Goal: Book appointment/travel/reservation

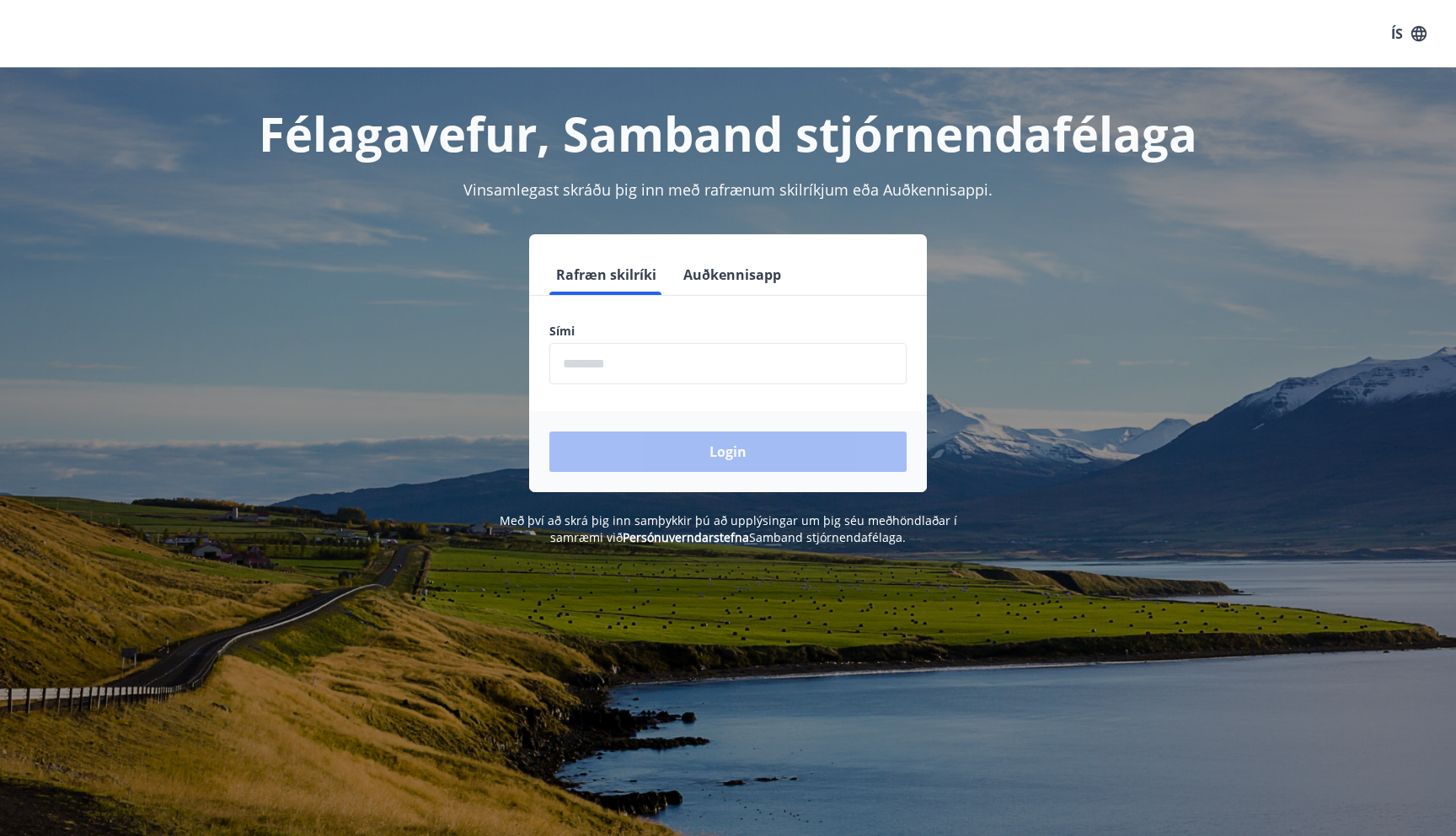
click at [579, 350] on input "phone" at bounding box center [728, 363] width 357 height 41
type input "********"
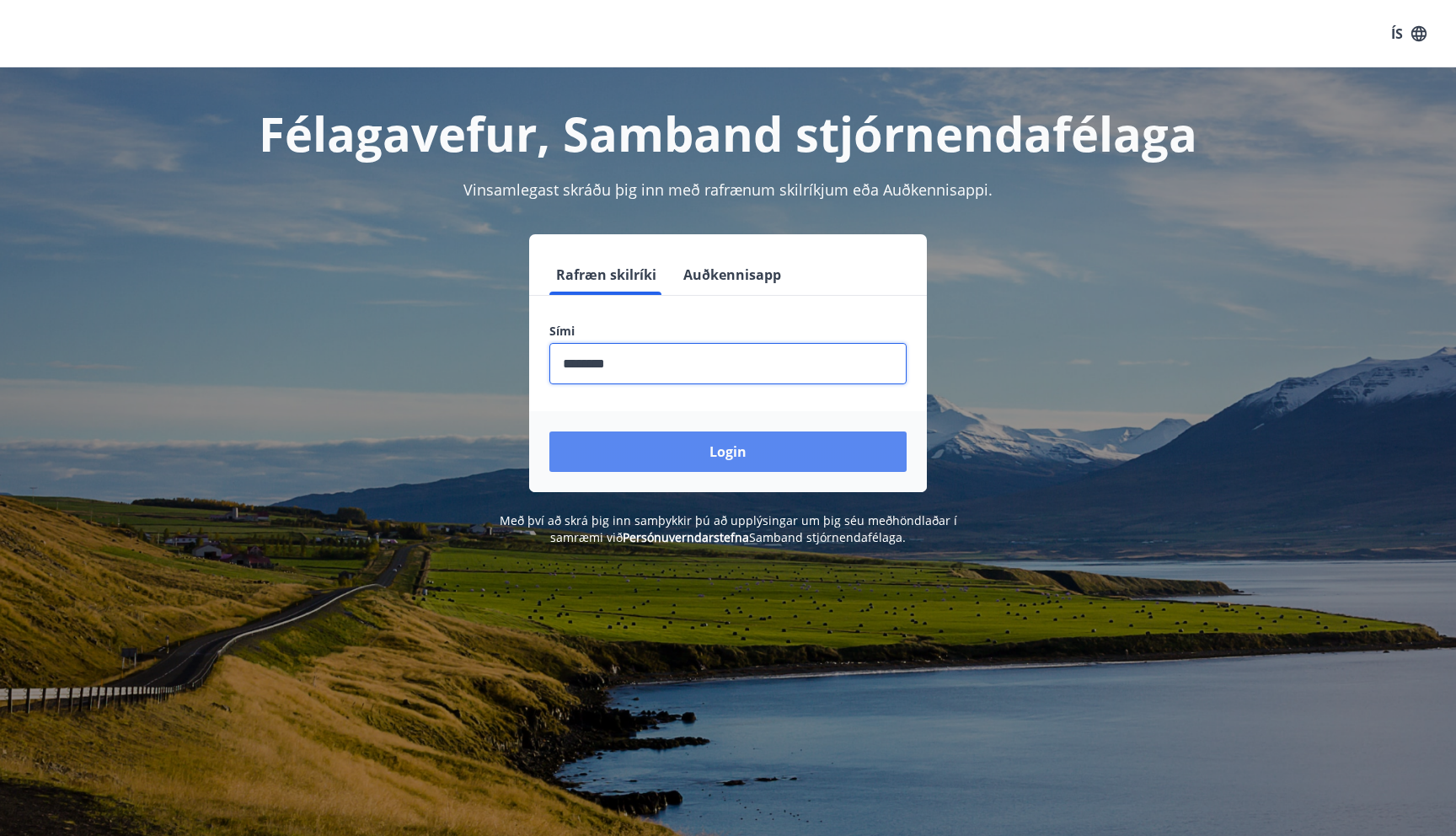
click at [736, 459] on button "Login" at bounding box center [728, 451] width 357 height 41
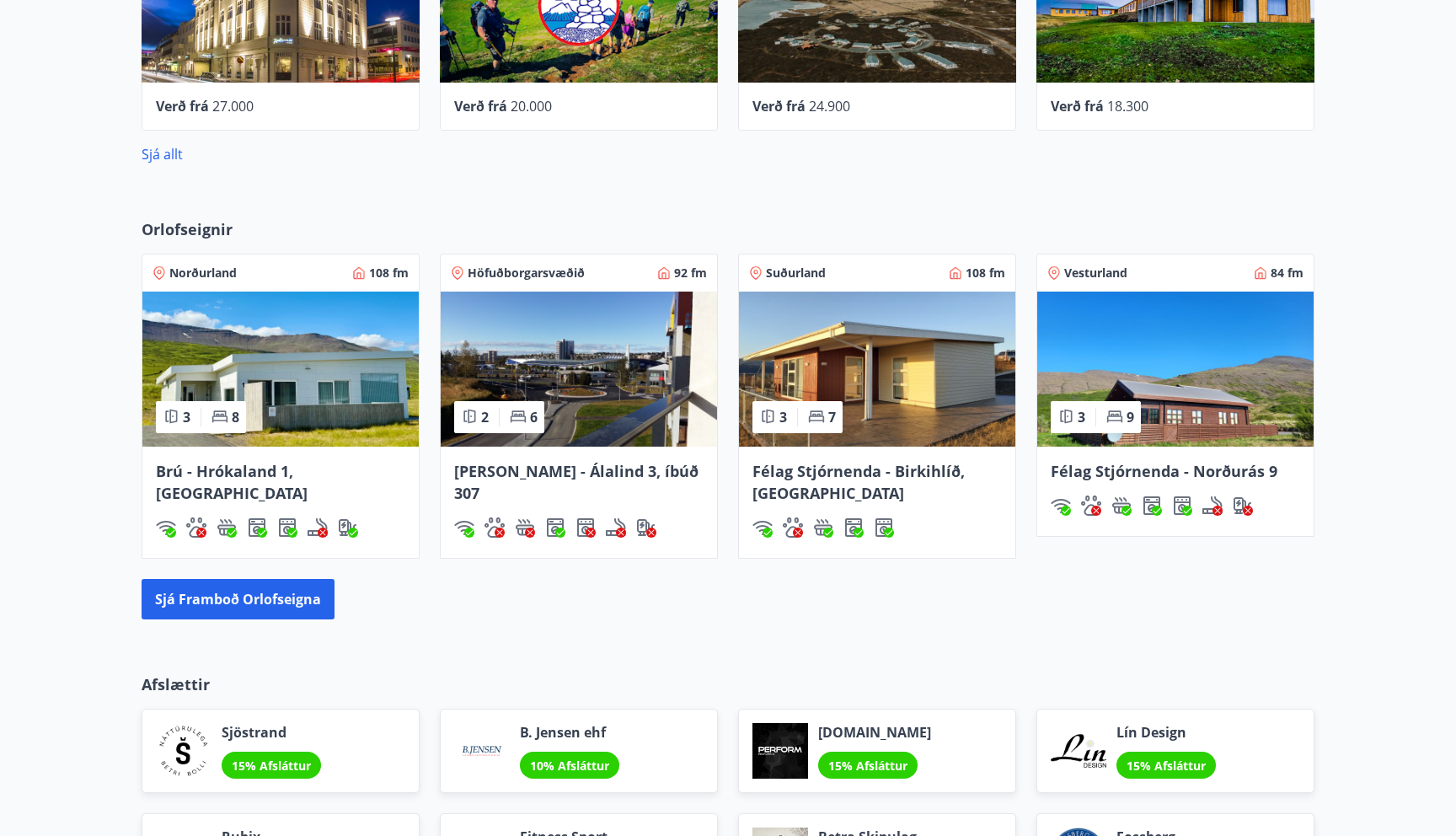
scroll to position [1165, 0]
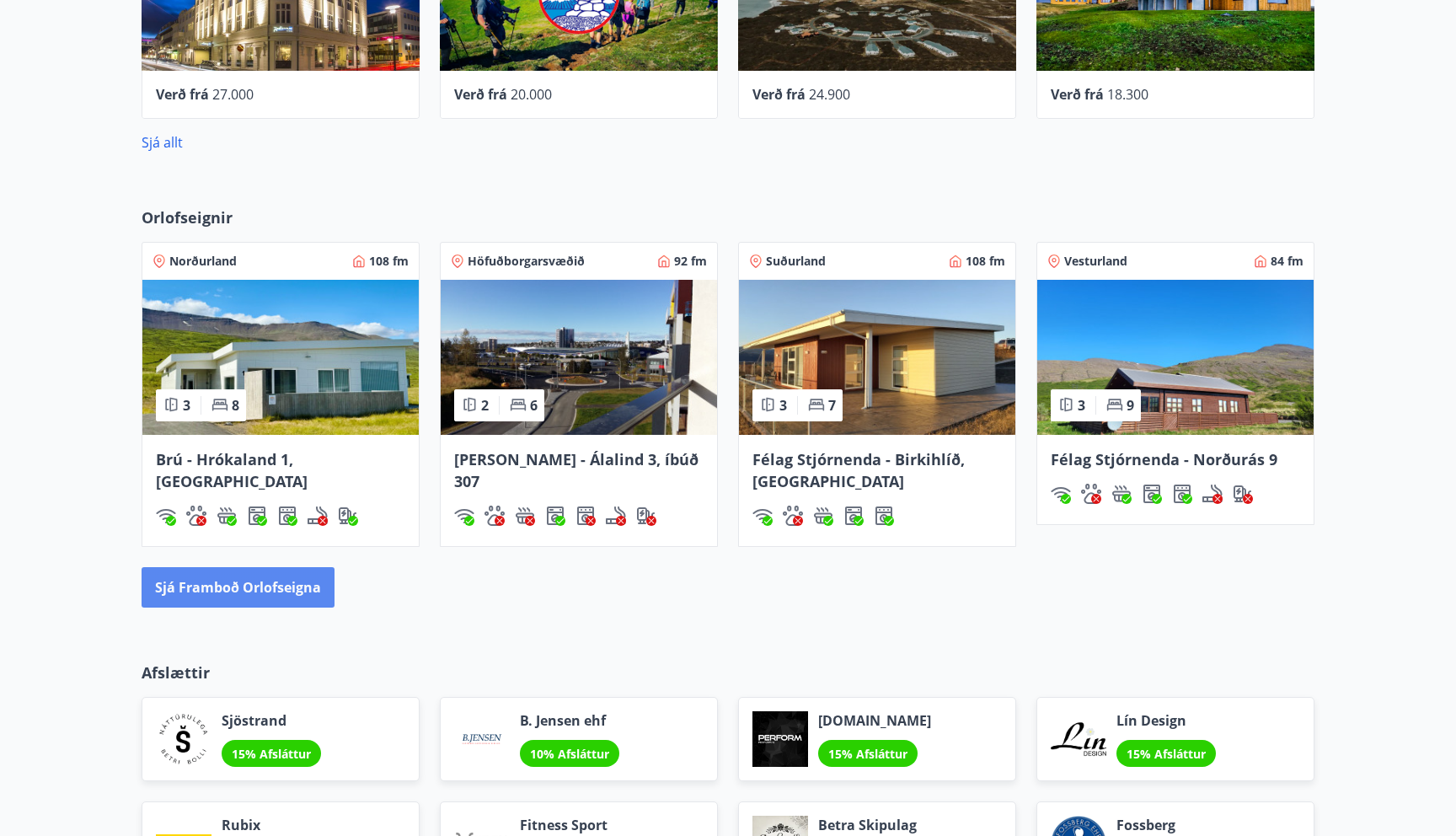
click at [228, 589] on button "Sjá framboð orlofseigna" at bounding box center [239, 587] width 193 height 41
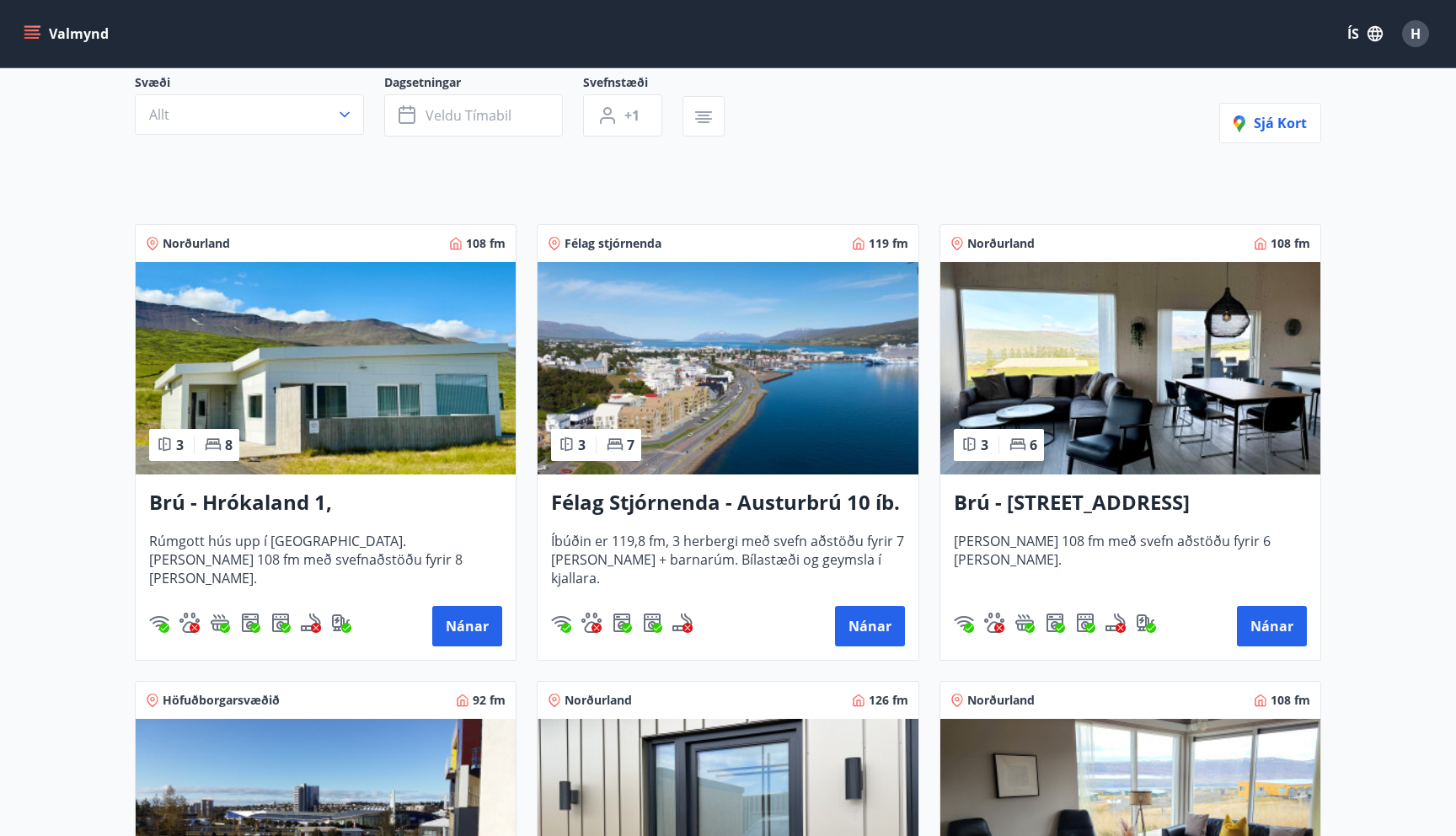
scroll to position [173, 0]
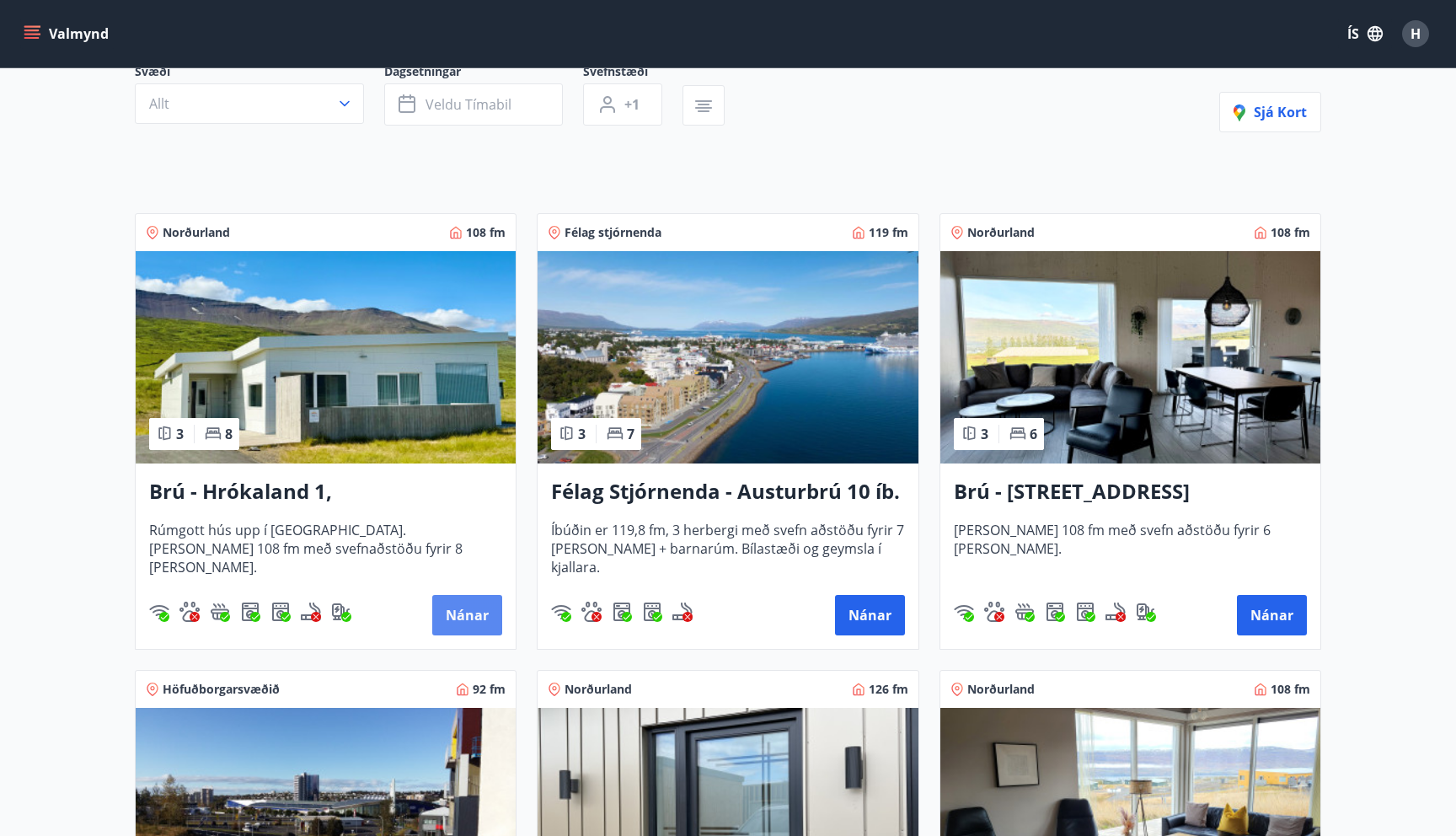
click at [465, 605] on button "Nánar" at bounding box center [467, 615] width 70 height 41
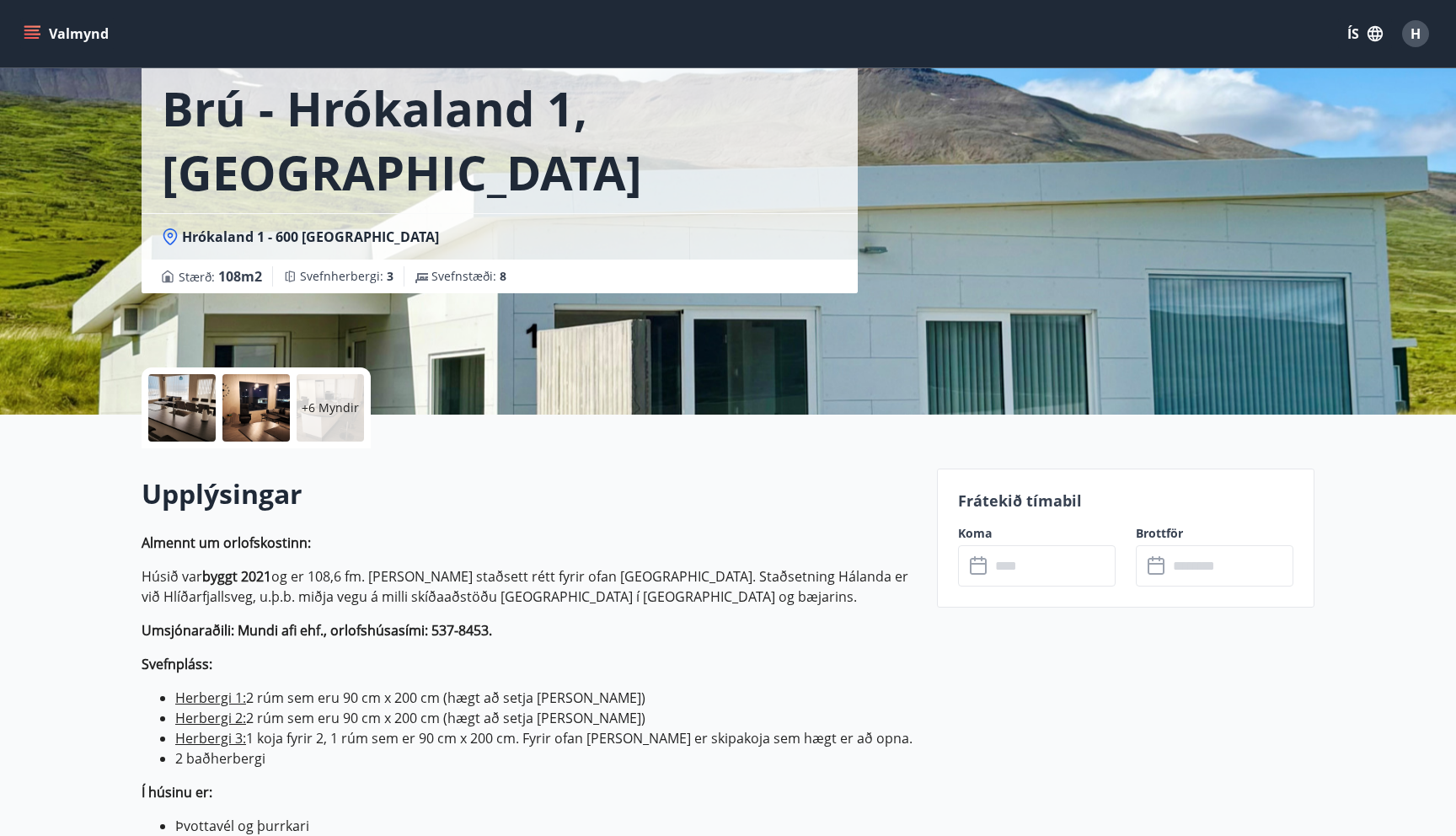
scroll to position [103, 0]
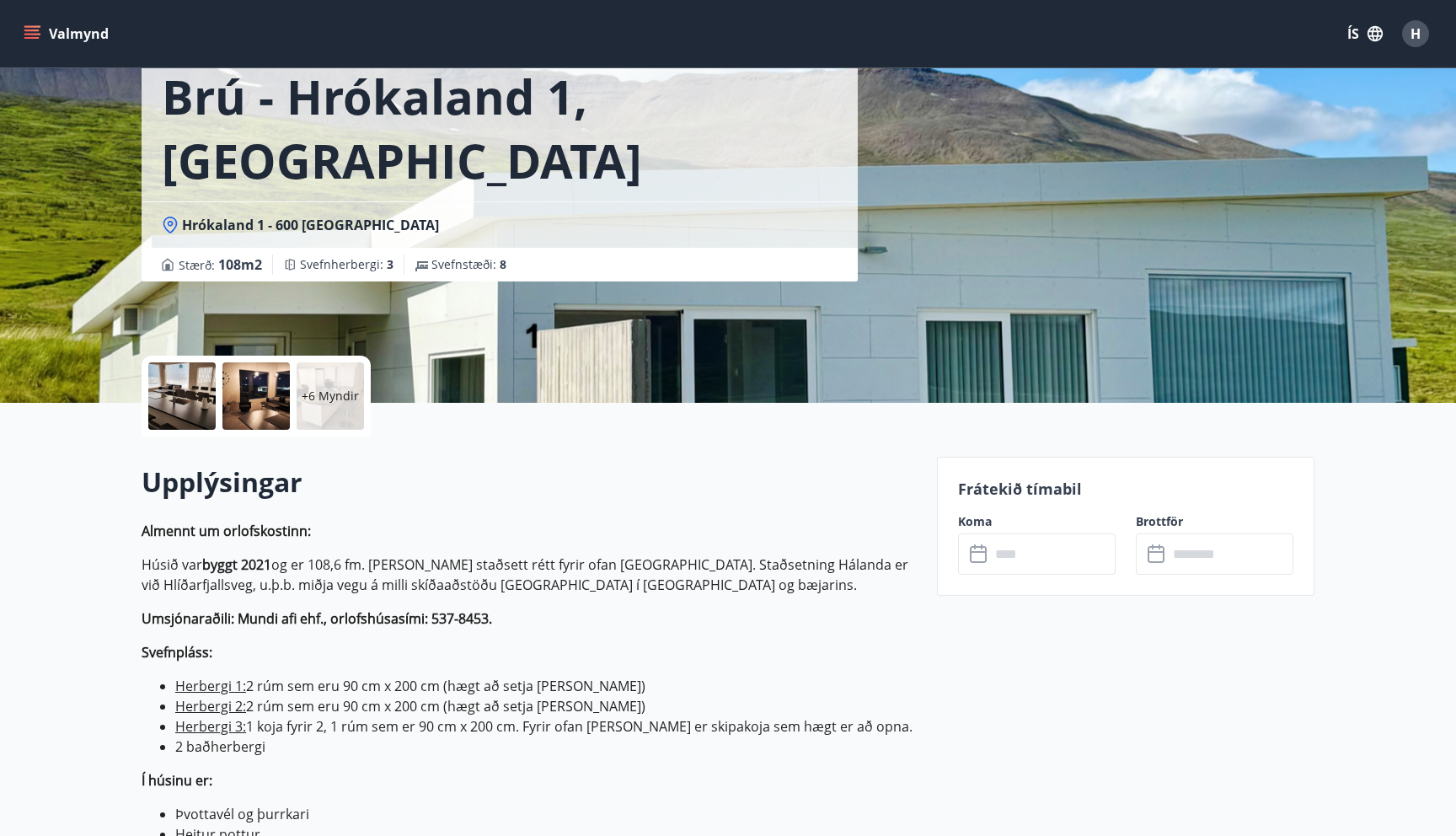
click at [1018, 557] on input "text" at bounding box center [1053, 553] width 125 height 41
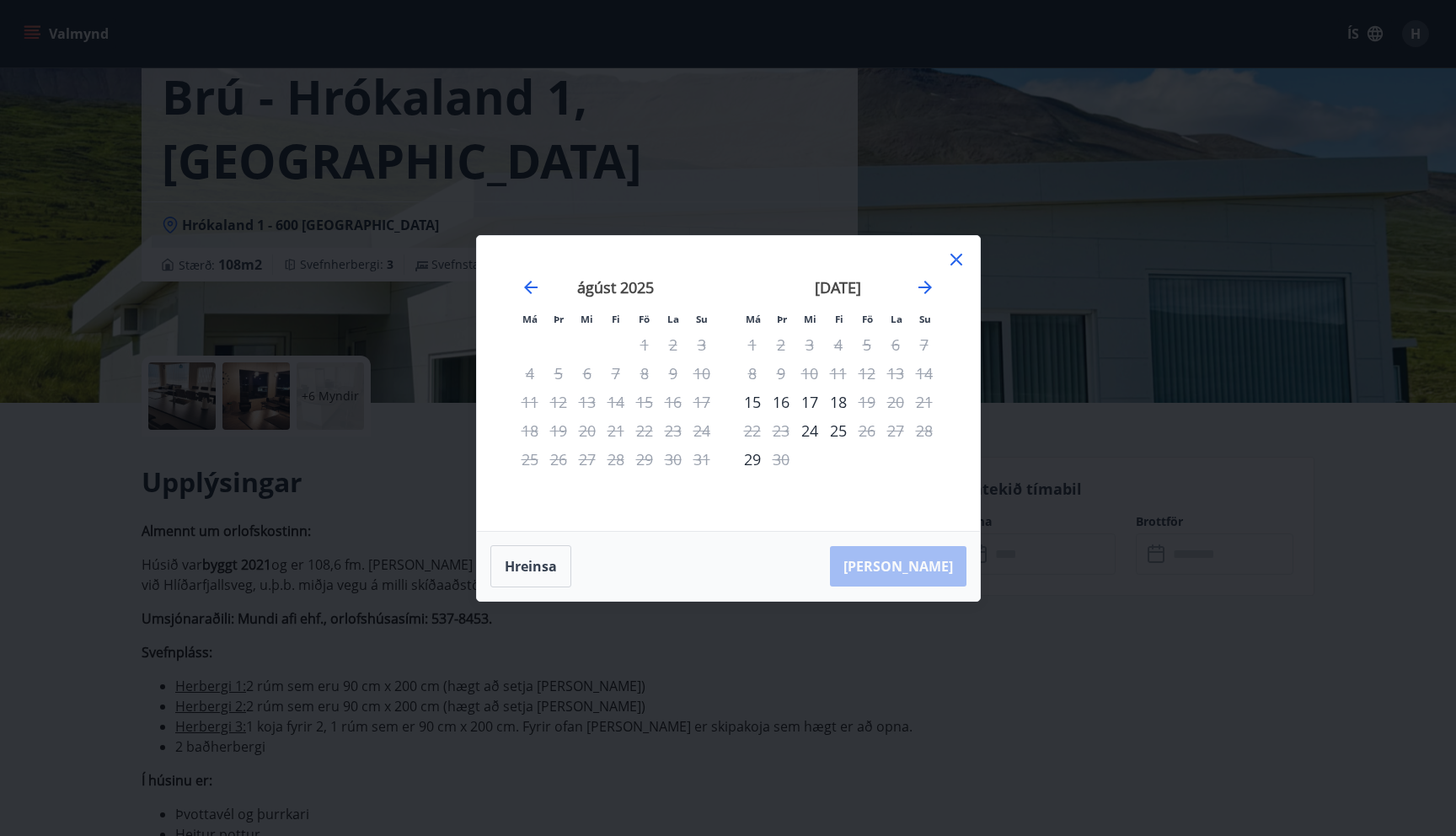
click at [953, 255] on icon at bounding box center [956, 259] width 12 height 12
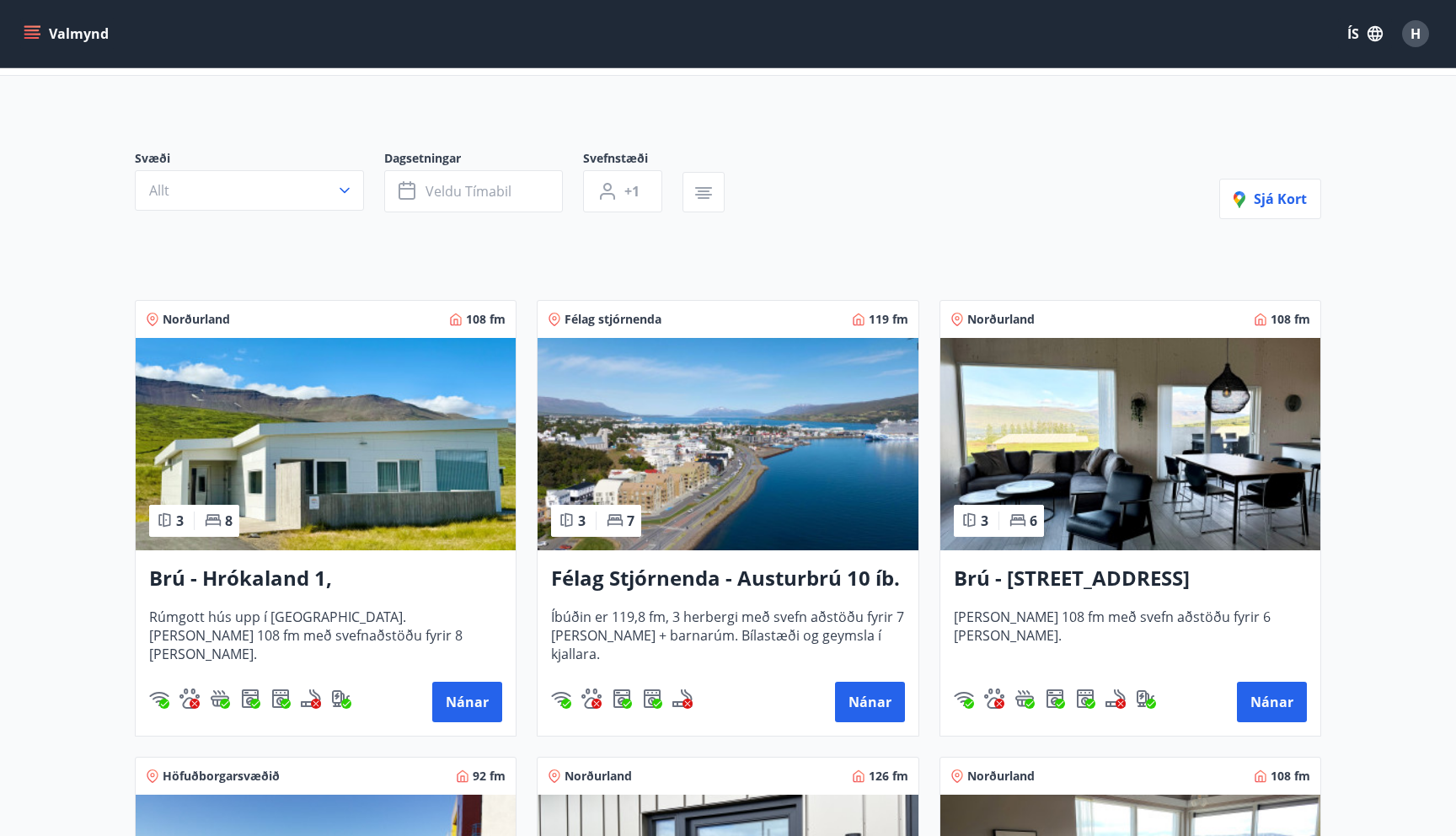
scroll to position [106, 0]
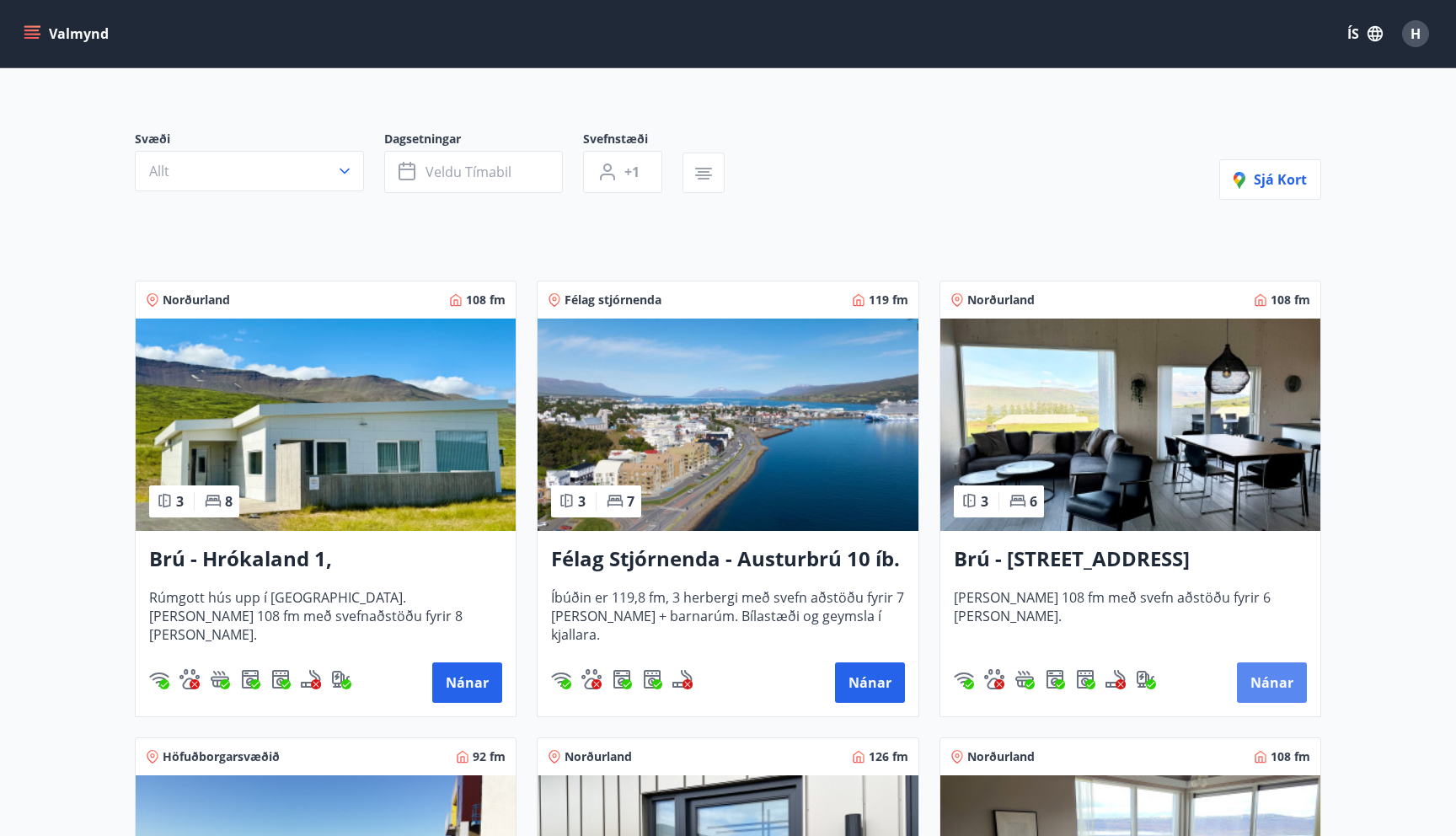
click at [1271, 679] on button "Nánar" at bounding box center [1272, 682] width 70 height 41
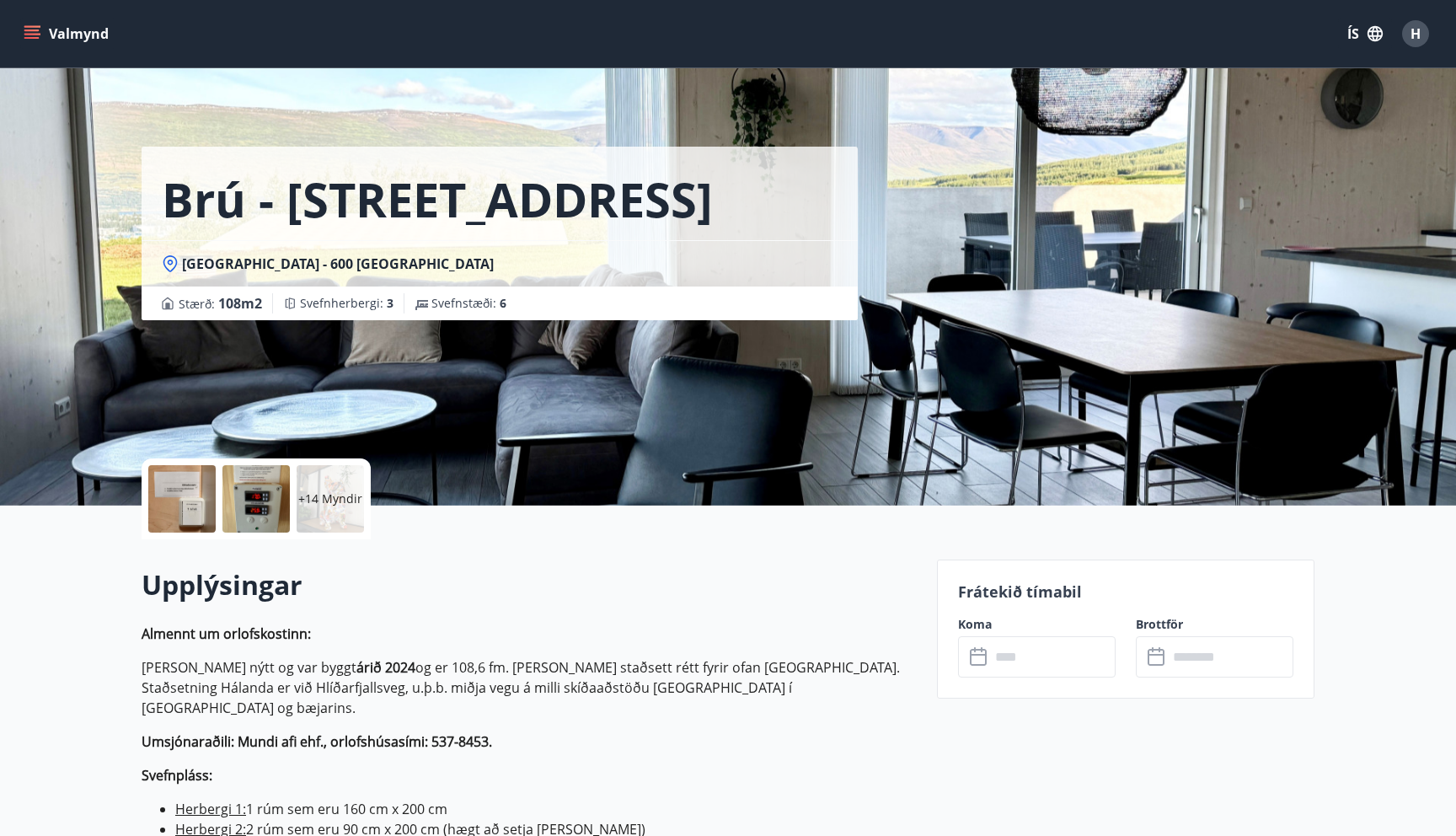
click at [991, 657] on input "text" at bounding box center [1053, 656] width 125 height 41
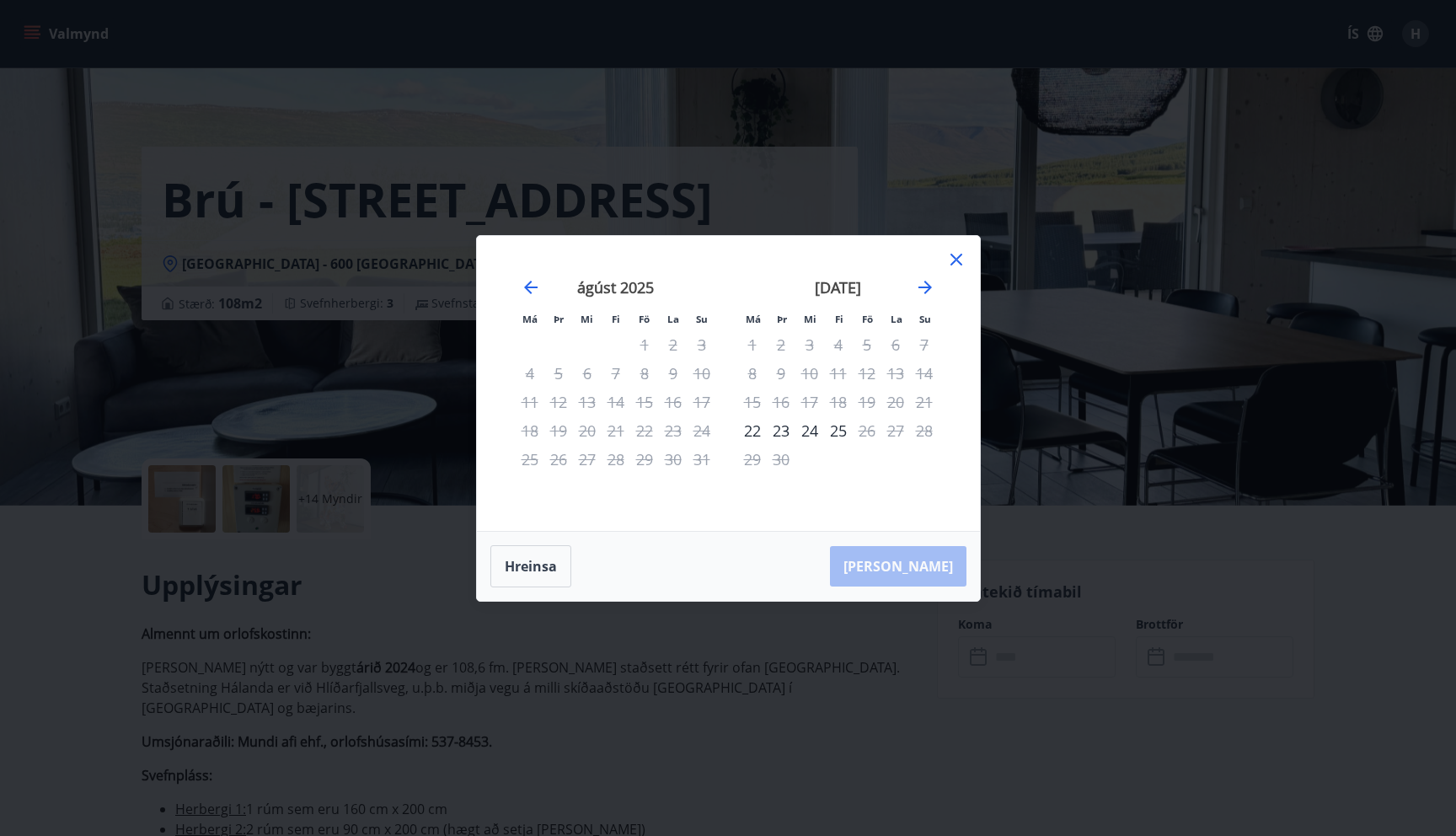
click at [956, 256] on icon at bounding box center [957, 260] width 20 height 20
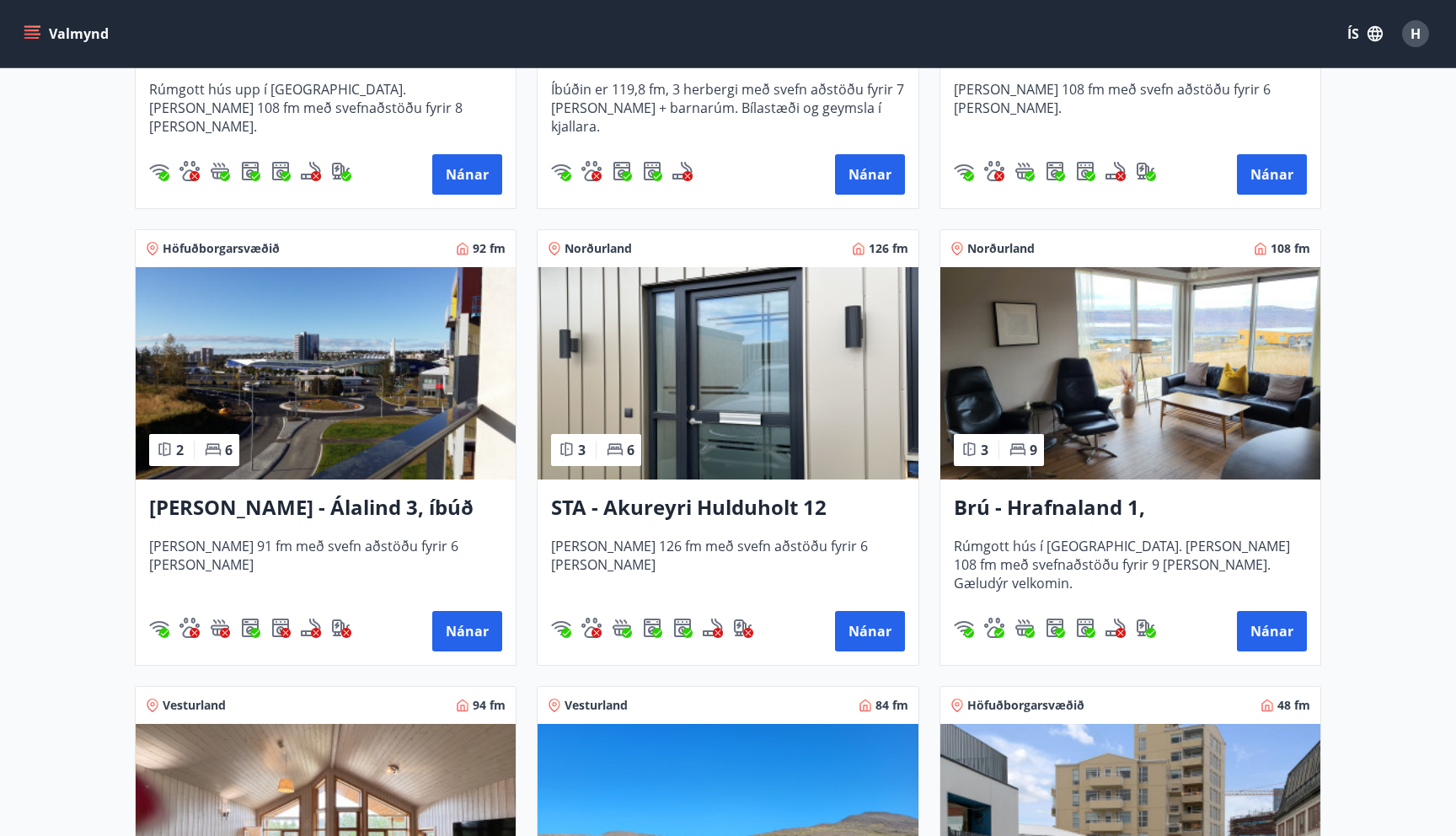
click at [740, 408] on img at bounding box center [728, 373] width 380 height 213
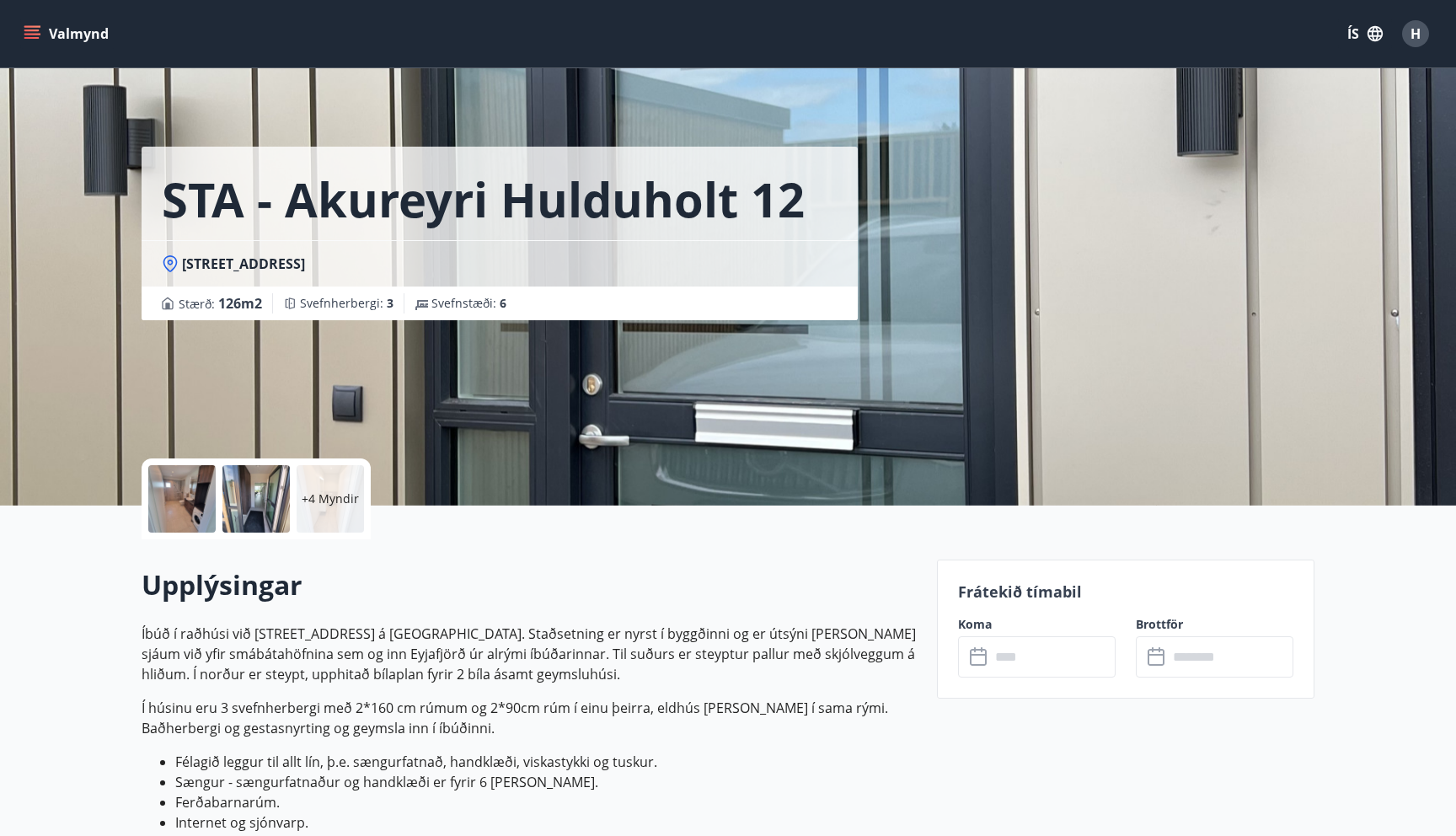
click at [1007, 659] on input "text" at bounding box center [1053, 656] width 125 height 41
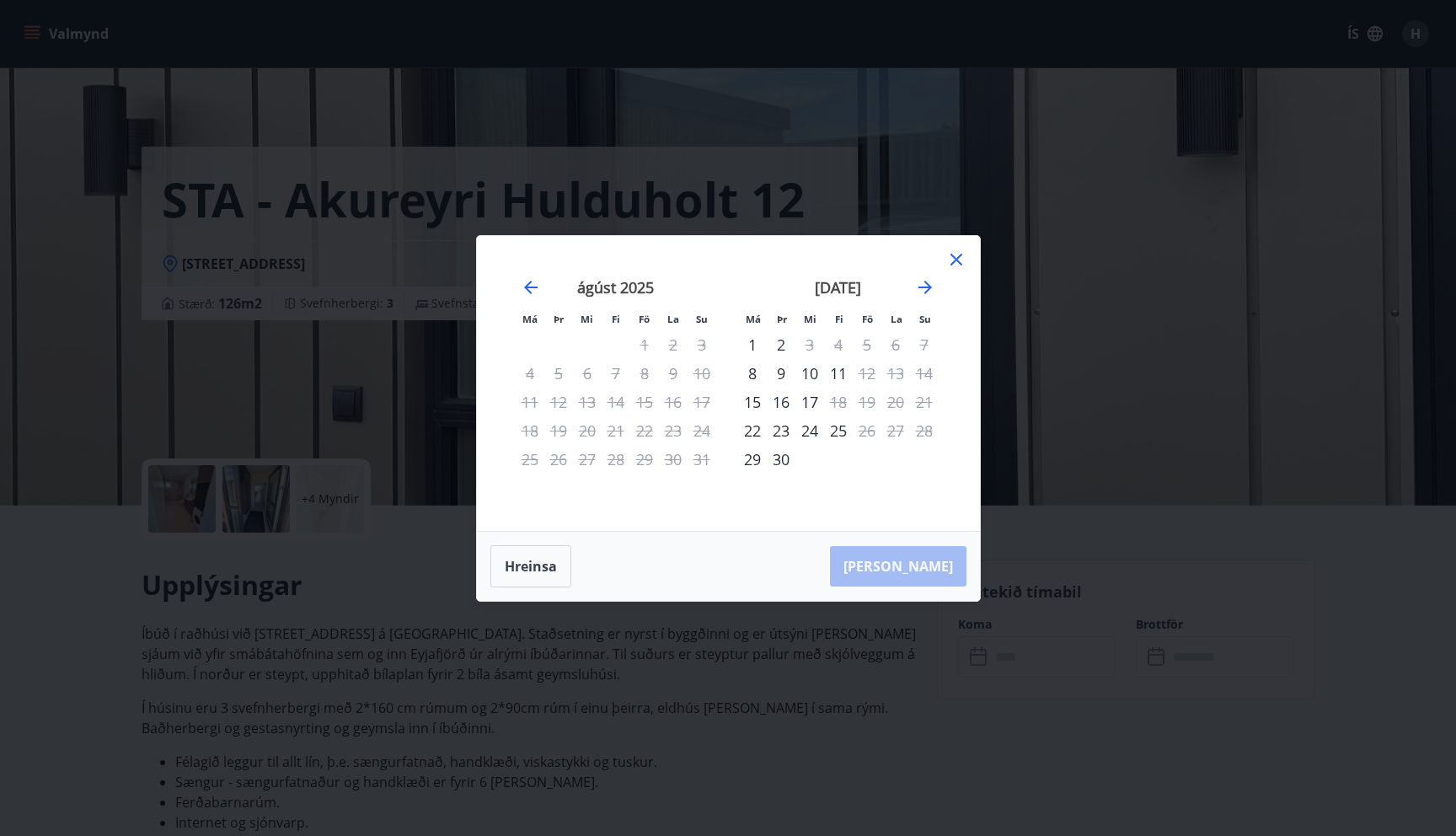
click at [955, 261] on icon at bounding box center [957, 260] width 20 height 20
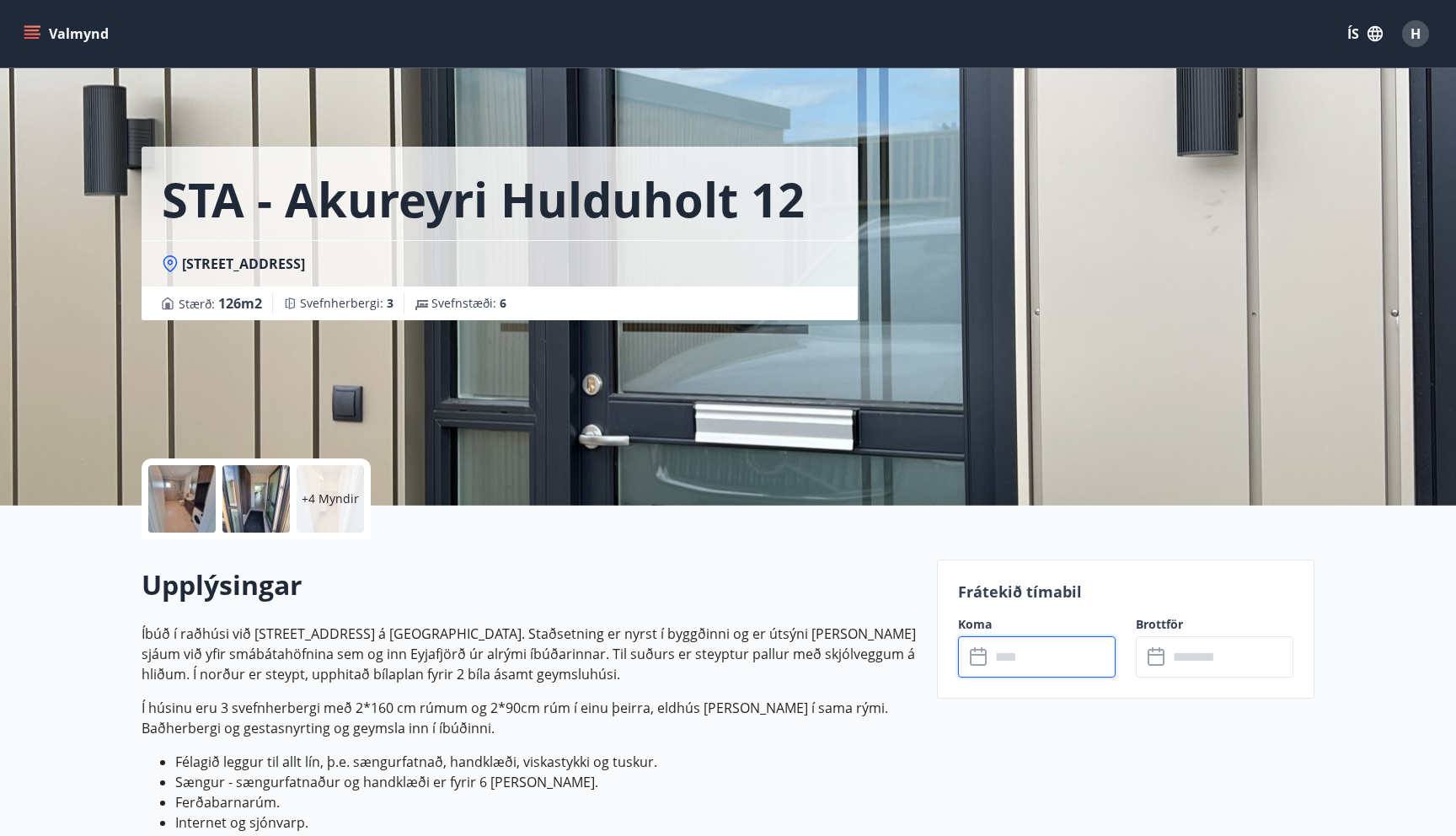
click at [39, 5] on div "Valmynd ÍS H" at bounding box center [728, 33] width 1456 height 67
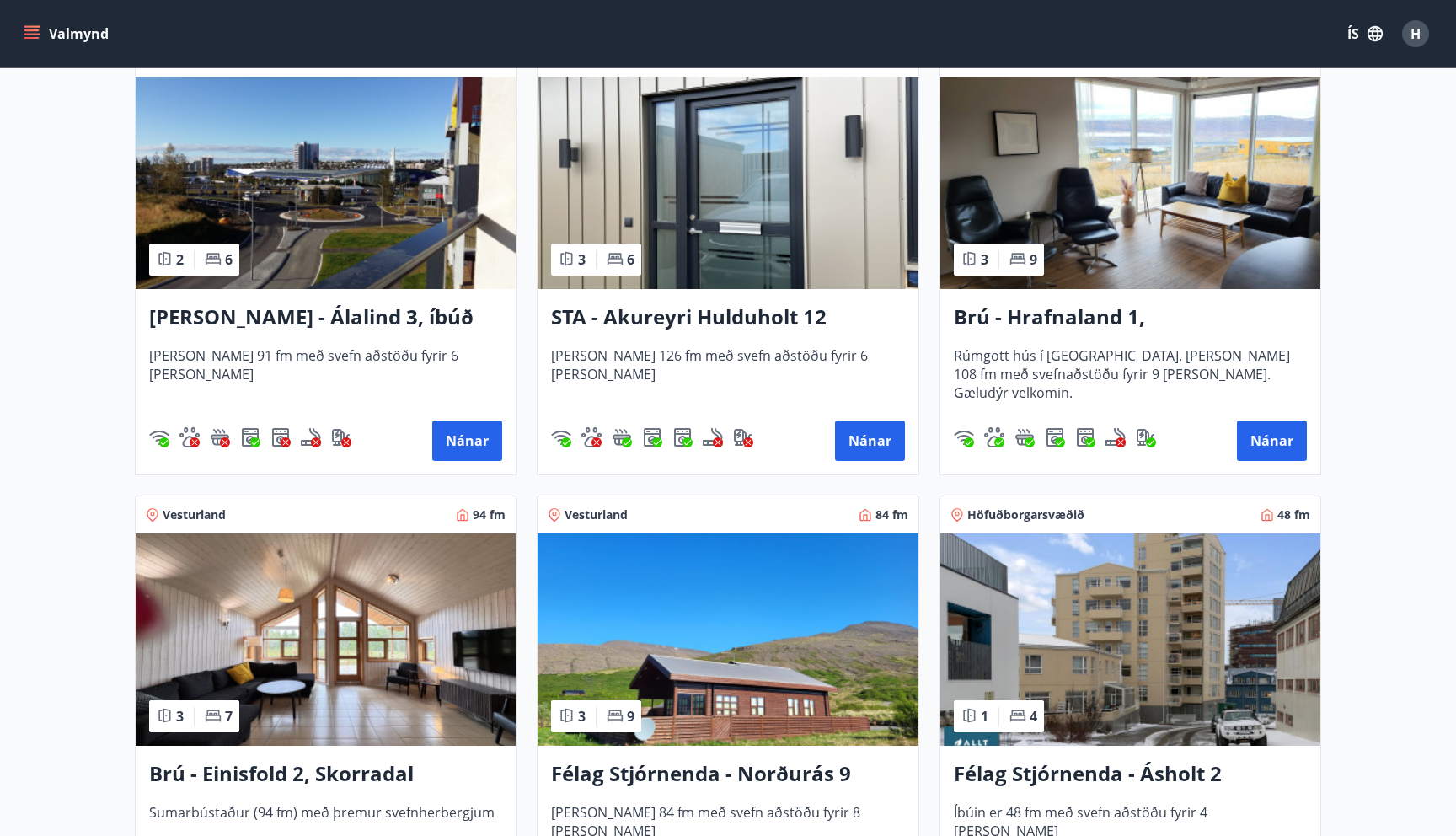
scroll to position [807, 0]
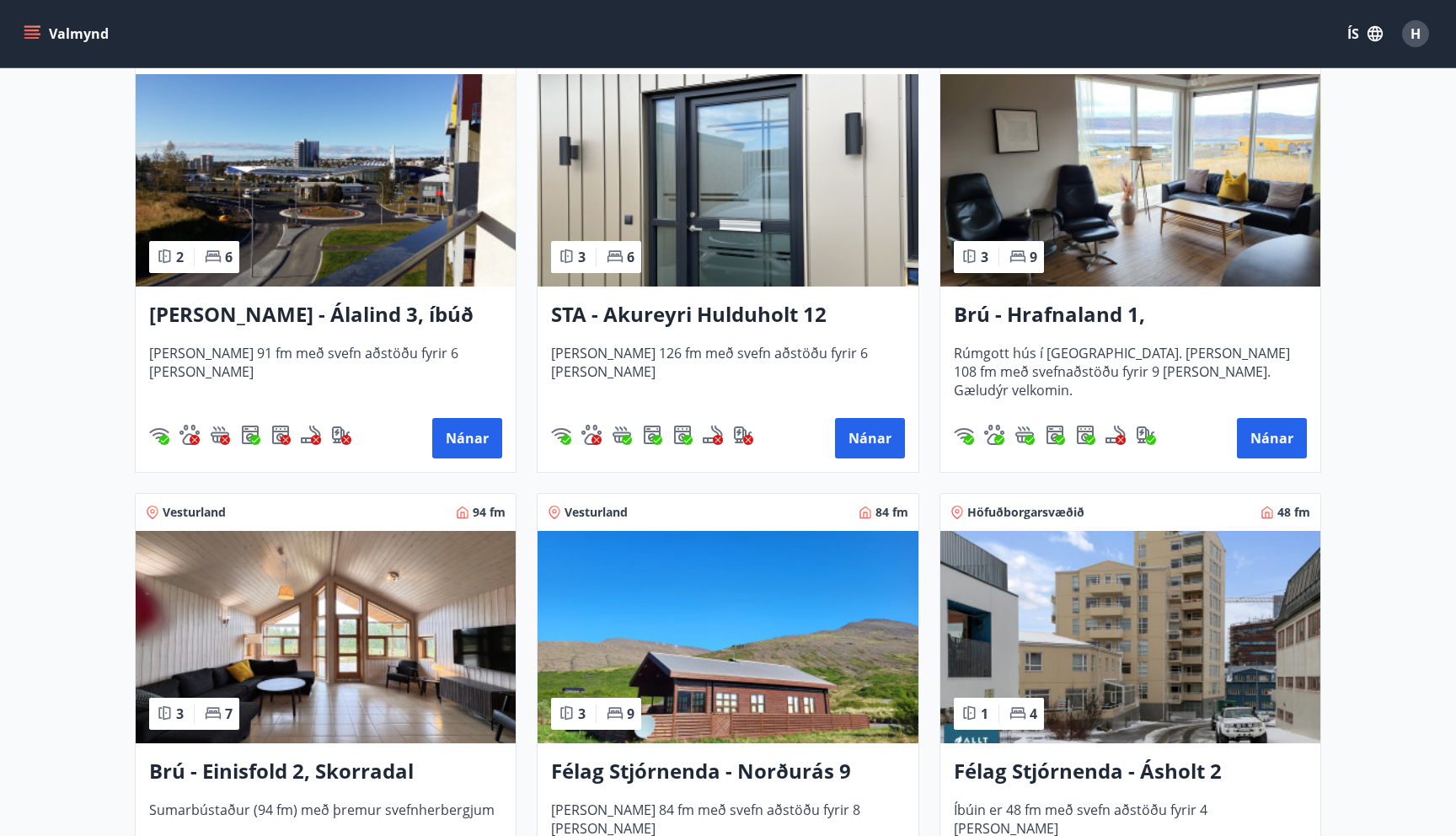
click at [1097, 230] on img at bounding box center [1130, 180] width 380 height 213
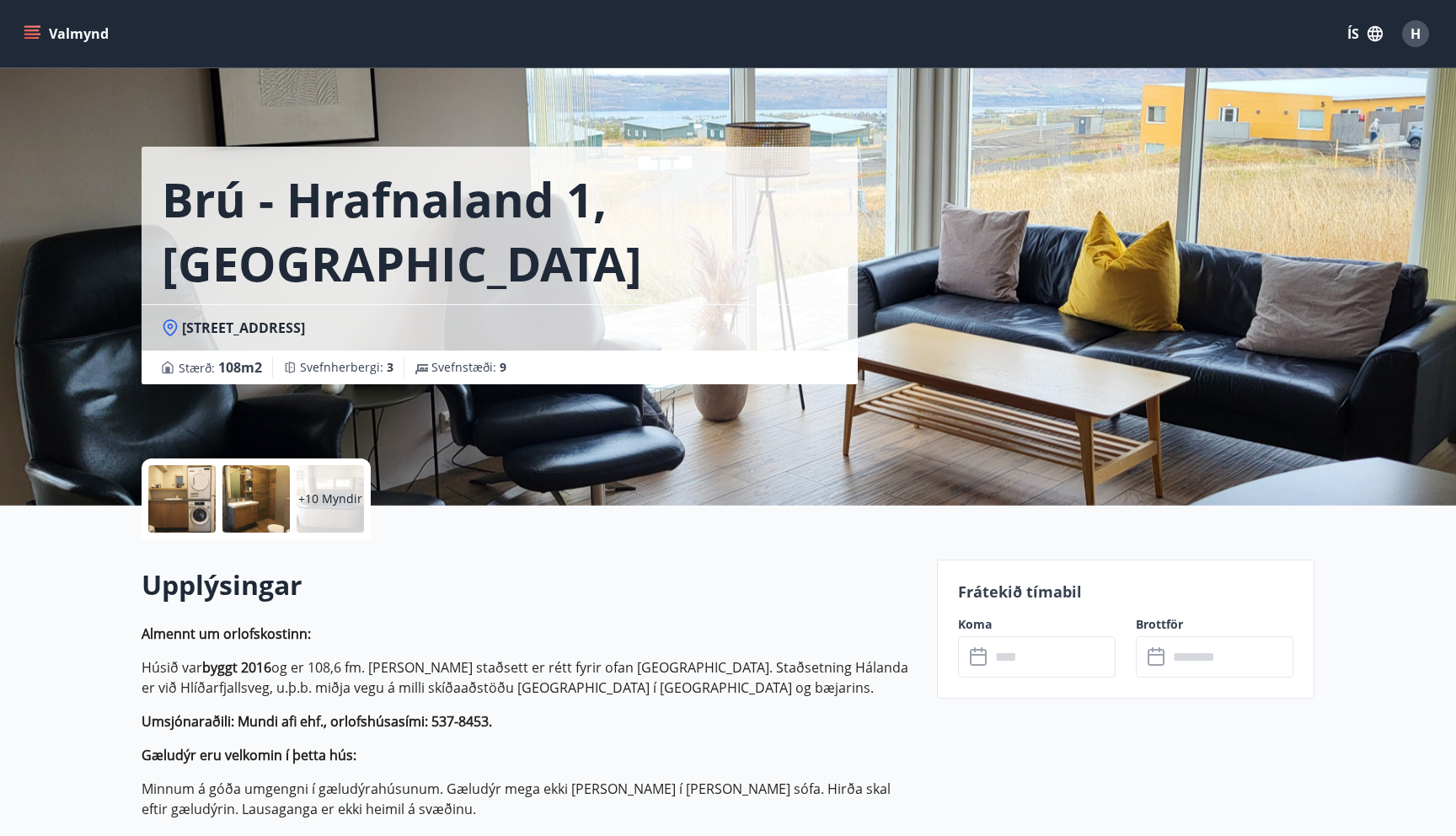
click at [1034, 656] on input "text" at bounding box center [1053, 656] width 125 height 41
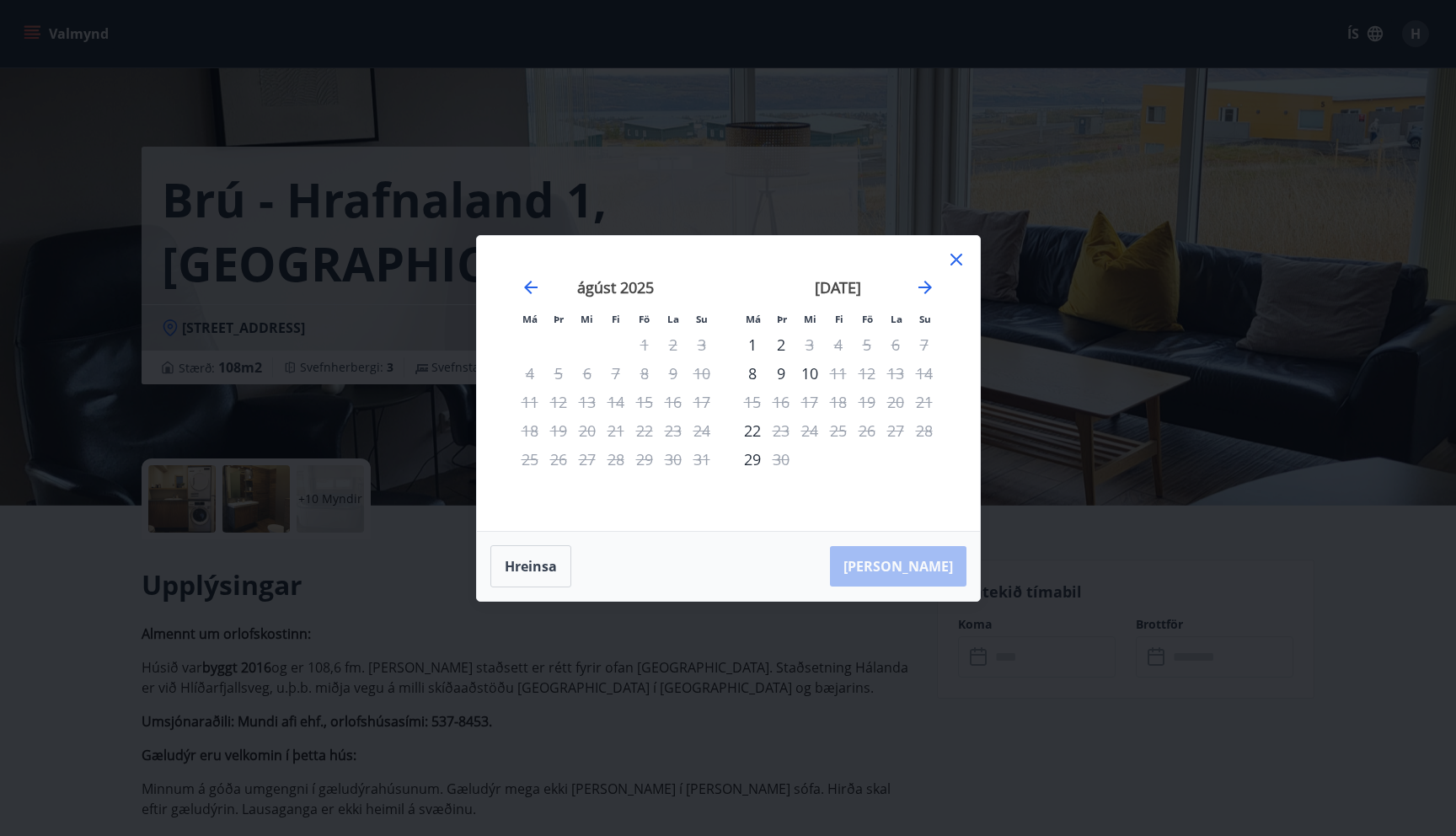
click at [949, 260] on icon at bounding box center [957, 260] width 20 height 20
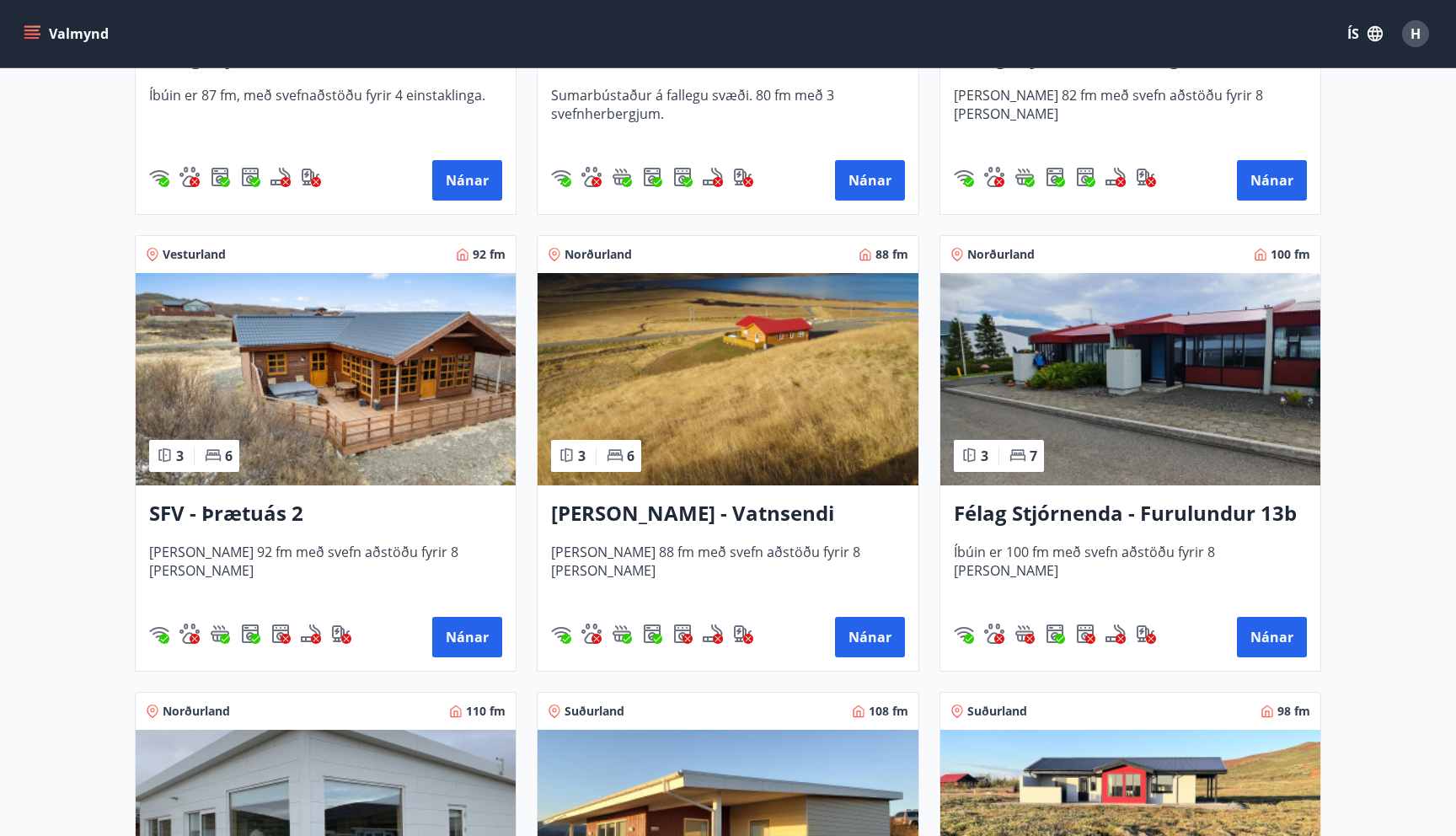
scroll to position [2892, 0]
click at [1095, 441] on img at bounding box center [1130, 378] width 380 height 213
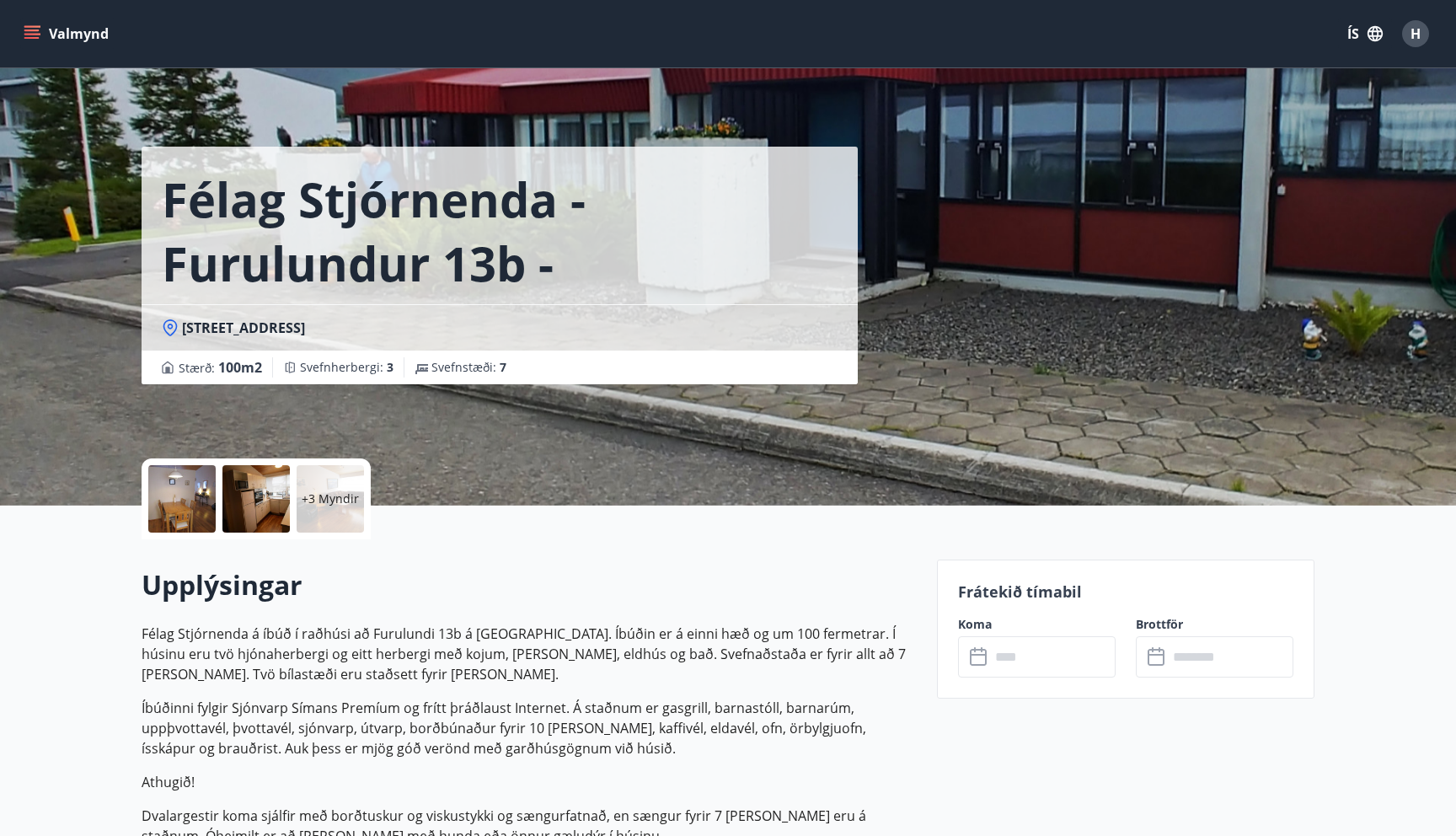
click at [1024, 656] on input "text" at bounding box center [1053, 656] width 125 height 41
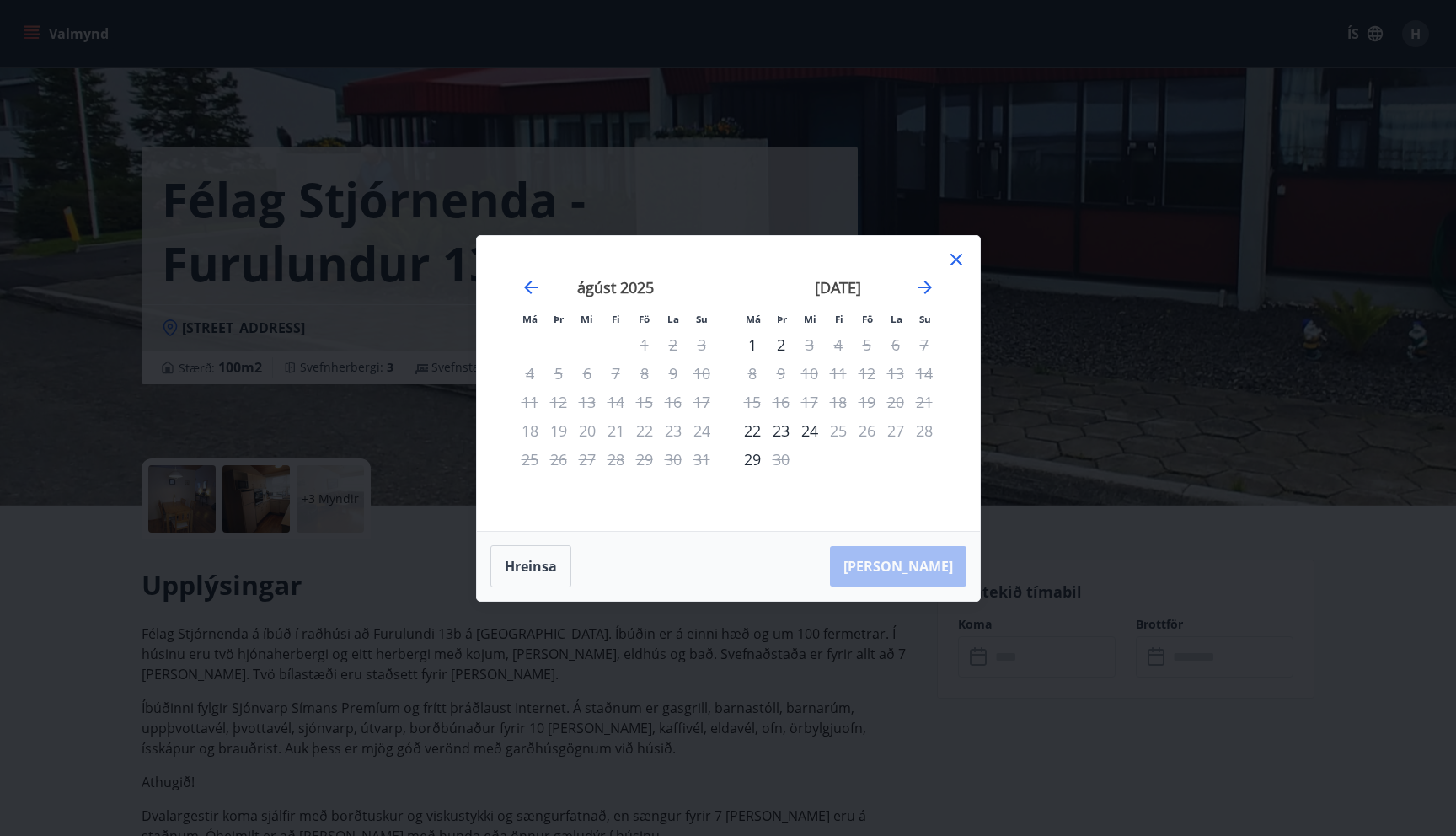
click at [961, 260] on icon at bounding box center [957, 260] width 20 height 20
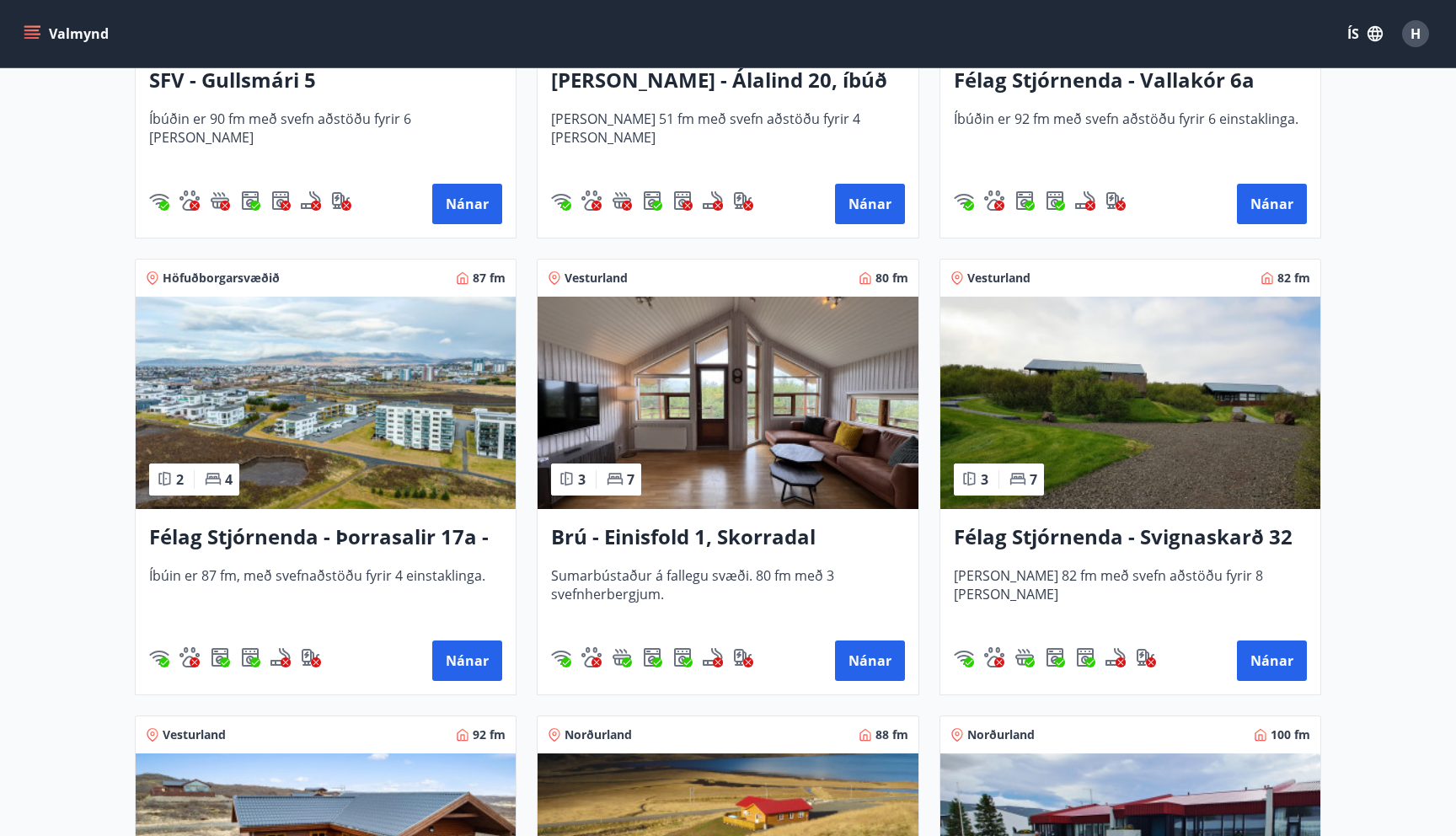
scroll to position [2415, 0]
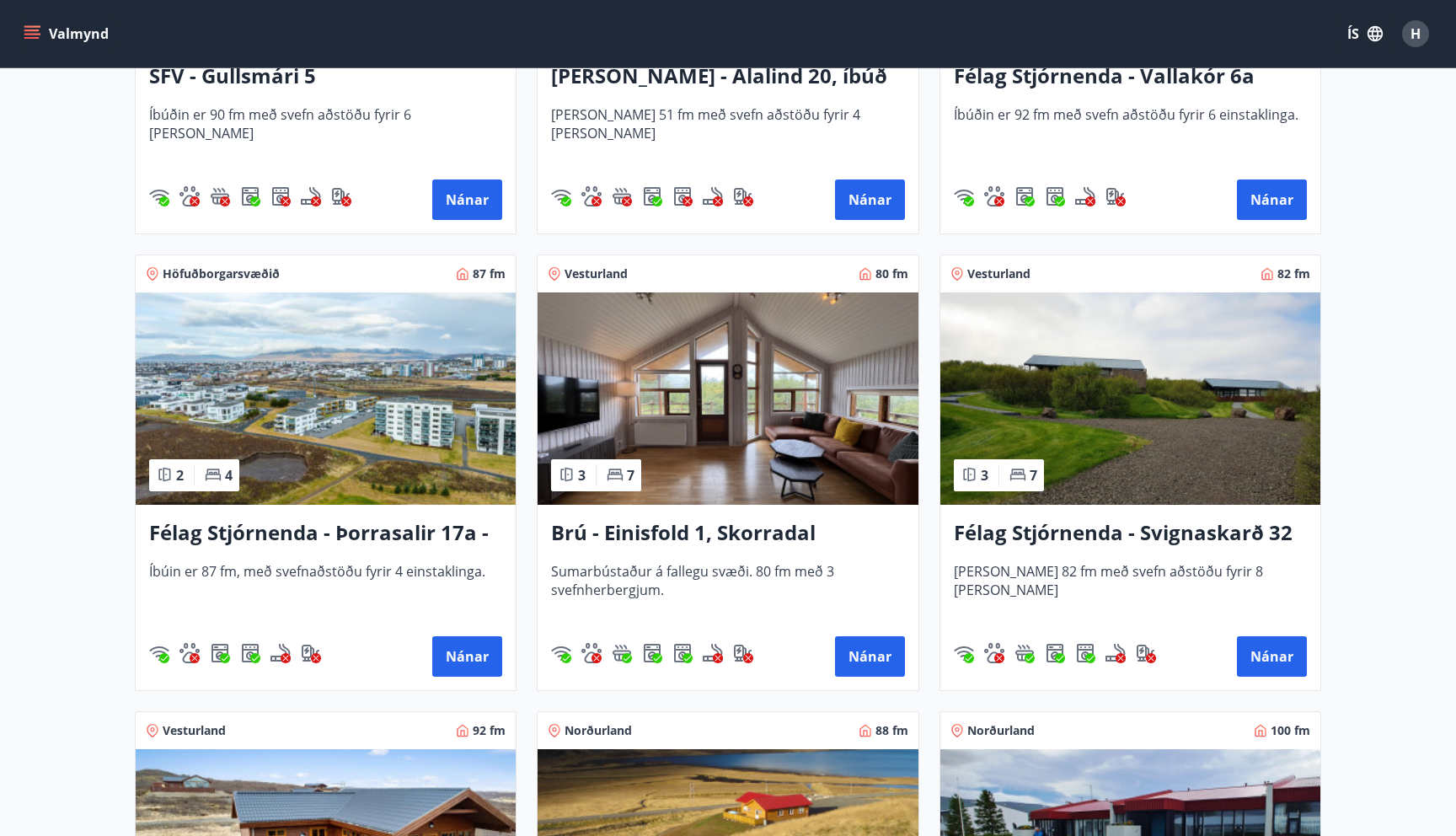
click at [693, 444] on img at bounding box center [728, 399] width 380 height 213
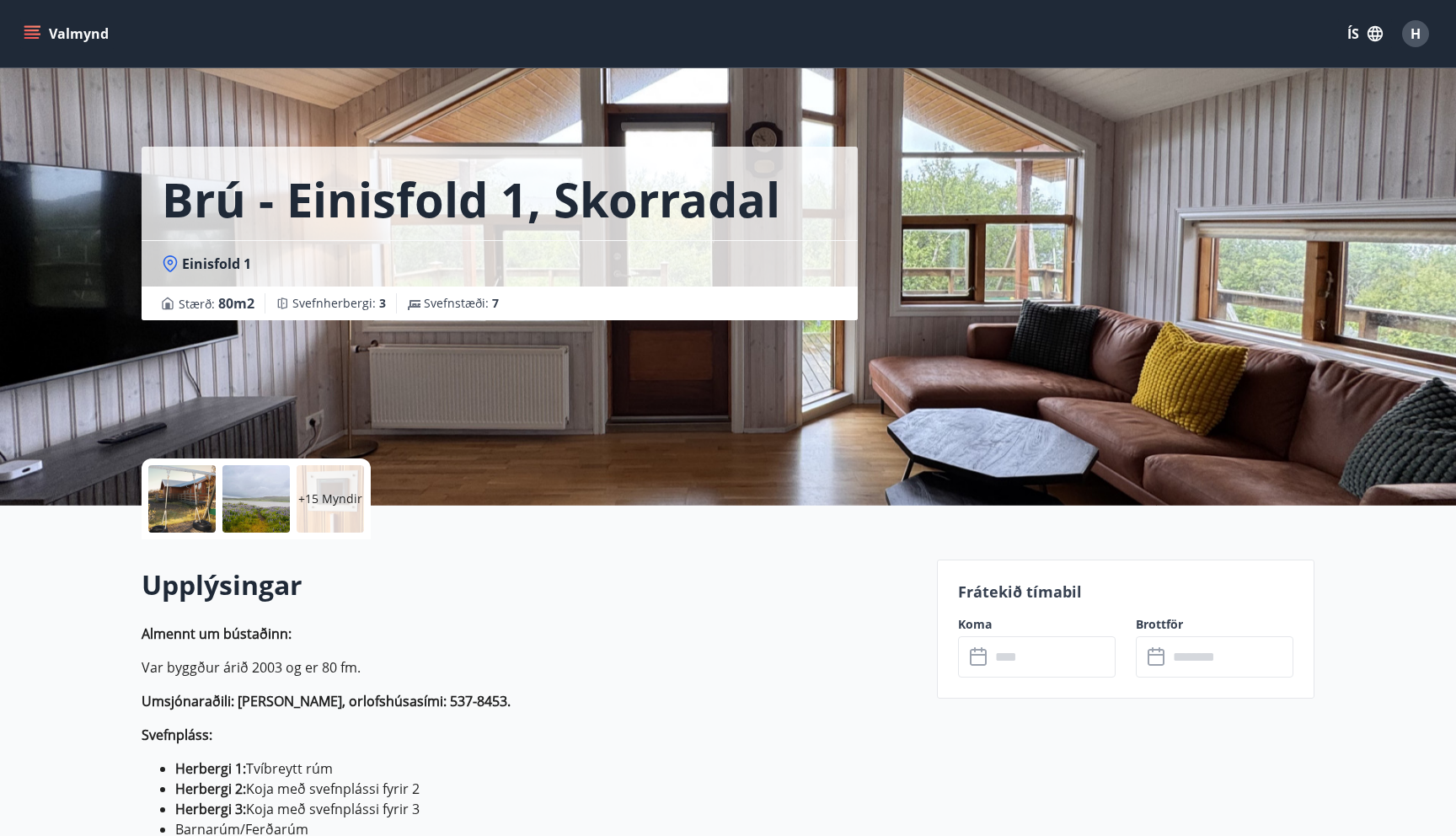
click at [1020, 665] on input "text" at bounding box center [1053, 656] width 125 height 41
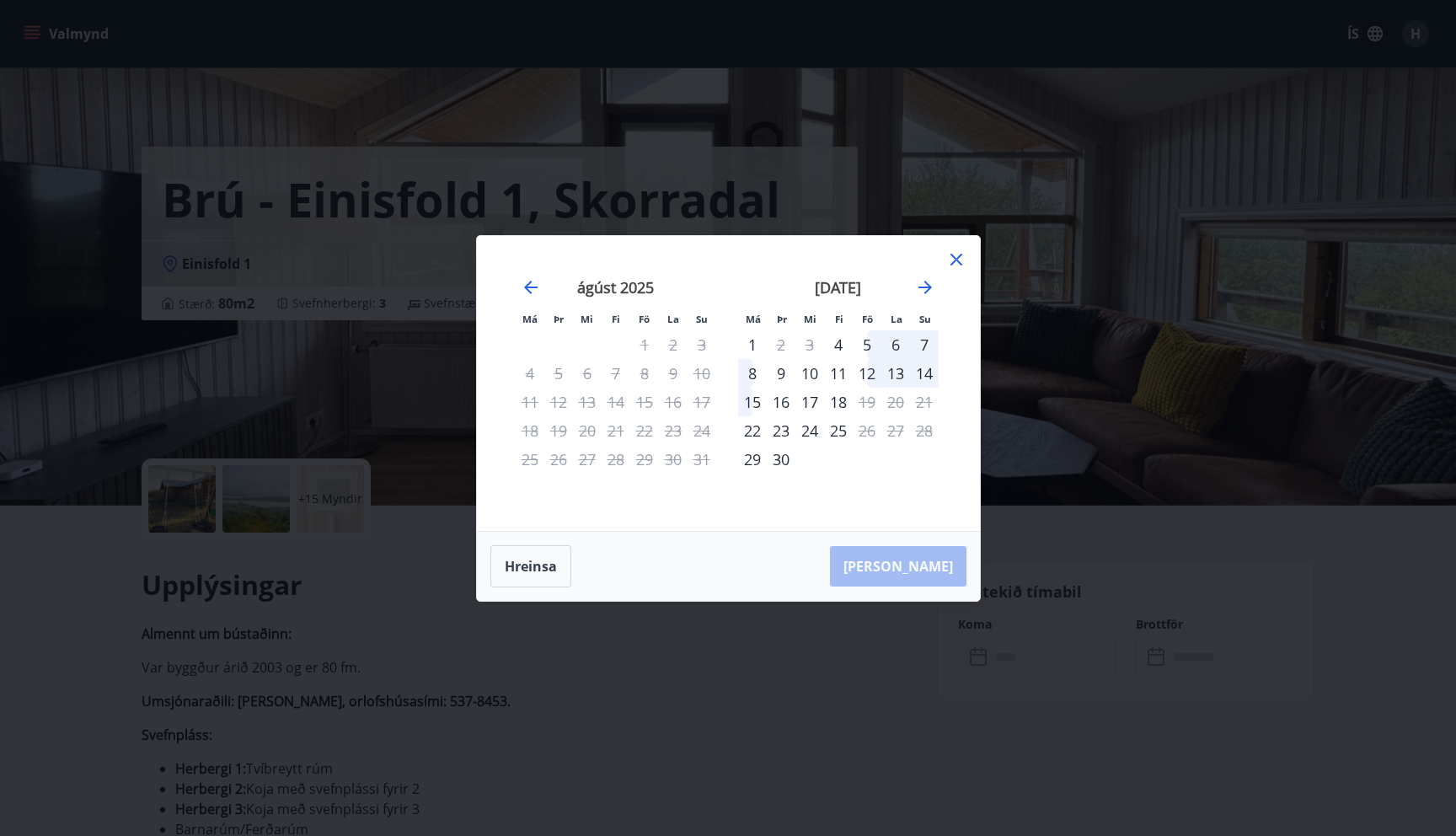
click at [955, 258] on icon at bounding box center [956, 259] width 12 height 12
